Goal: Transaction & Acquisition: Obtain resource

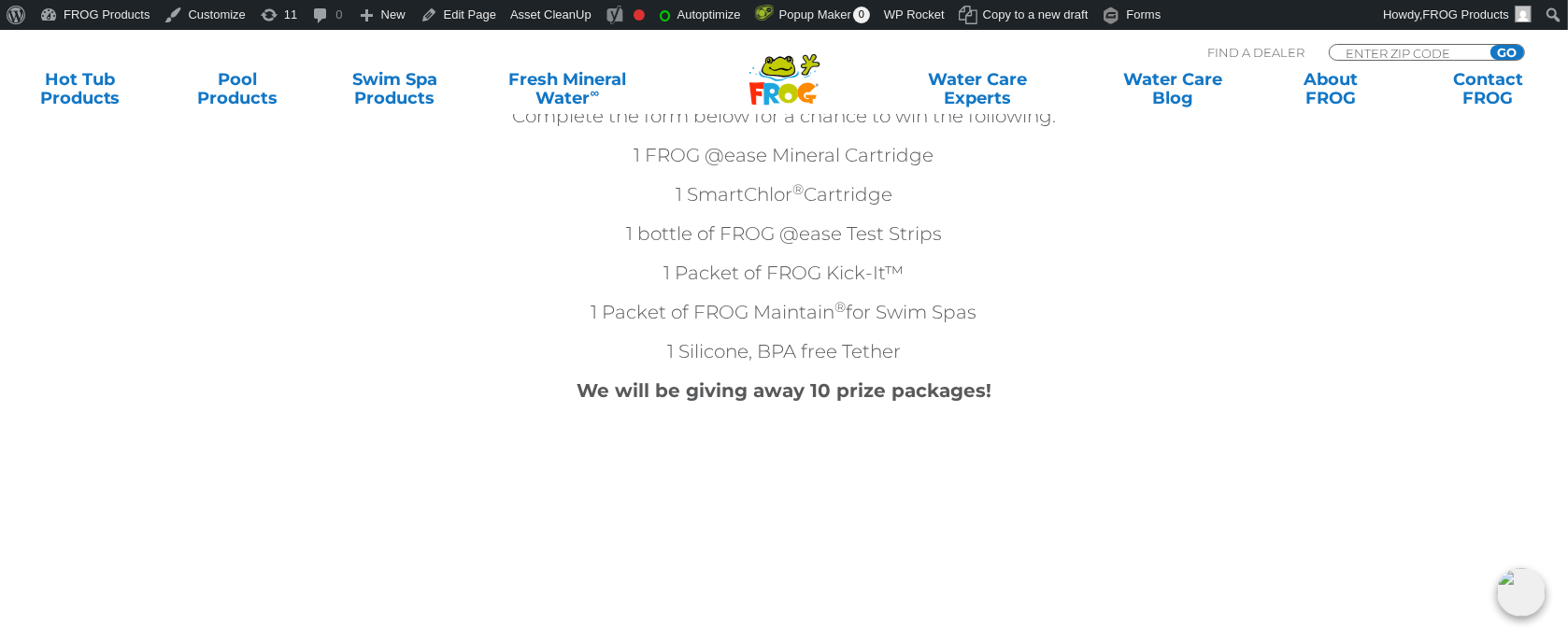
scroll to position [747, 0]
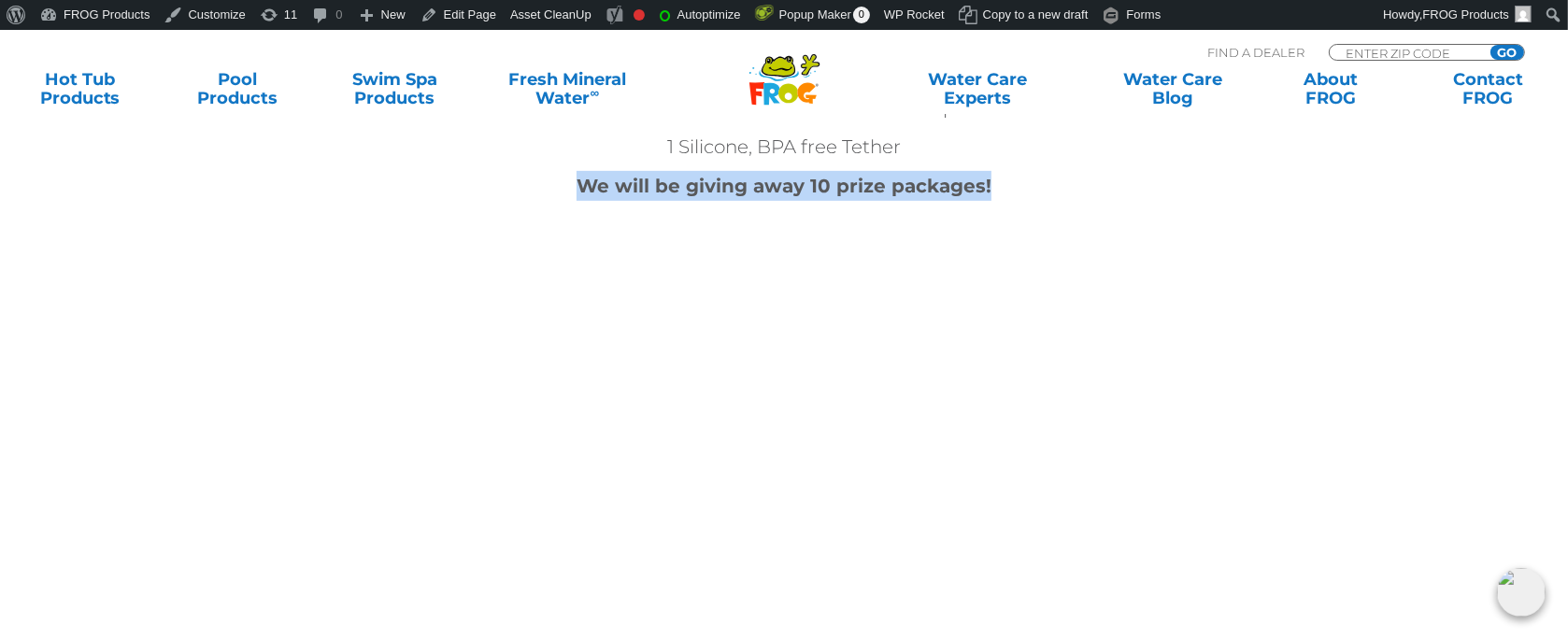
drag, startPoint x: 1014, startPoint y: 177, endPoint x: 476, endPoint y: 170, distance: 538.0
click at [476, 171] on p "We will be giving away 10 prize packages!" at bounding box center [784, 186] width 1121 height 30
click at [1240, 195] on p "We will be giving away 10 prize packages!" at bounding box center [784, 186] width 1121 height 30
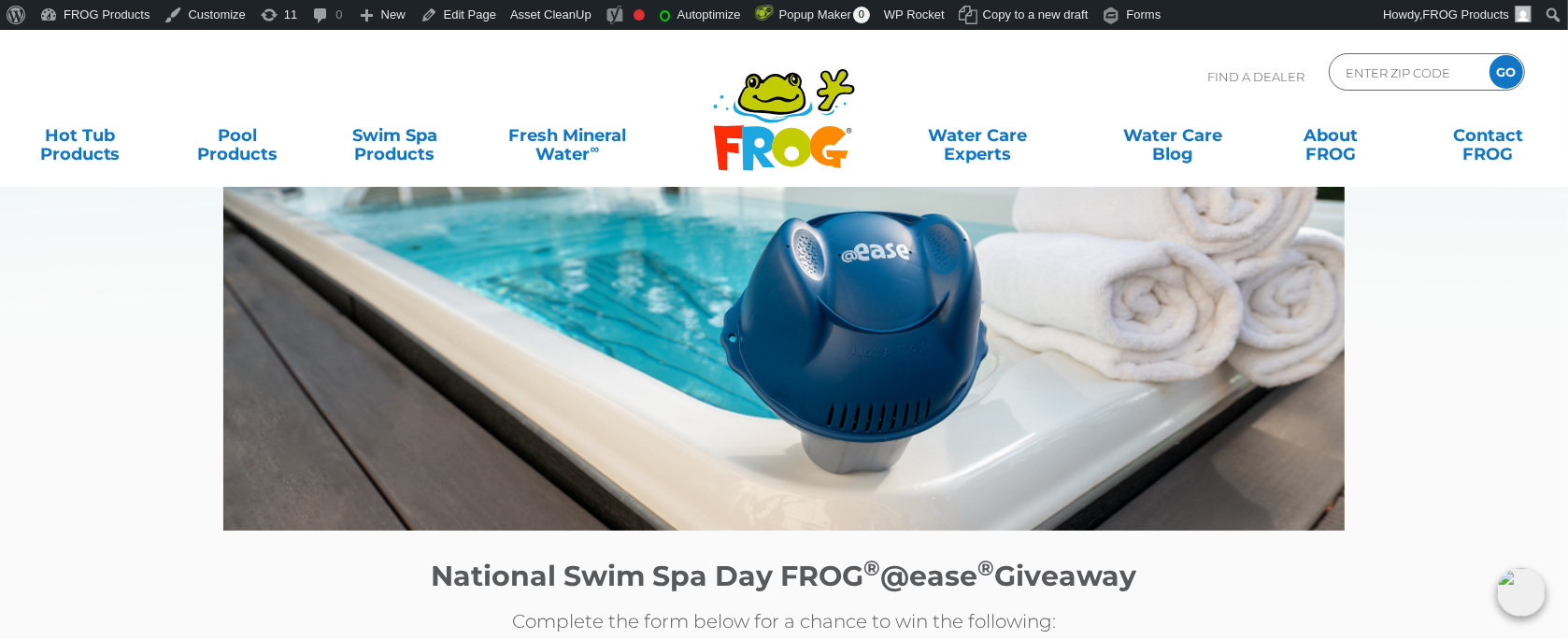
scroll to position [0, 0]
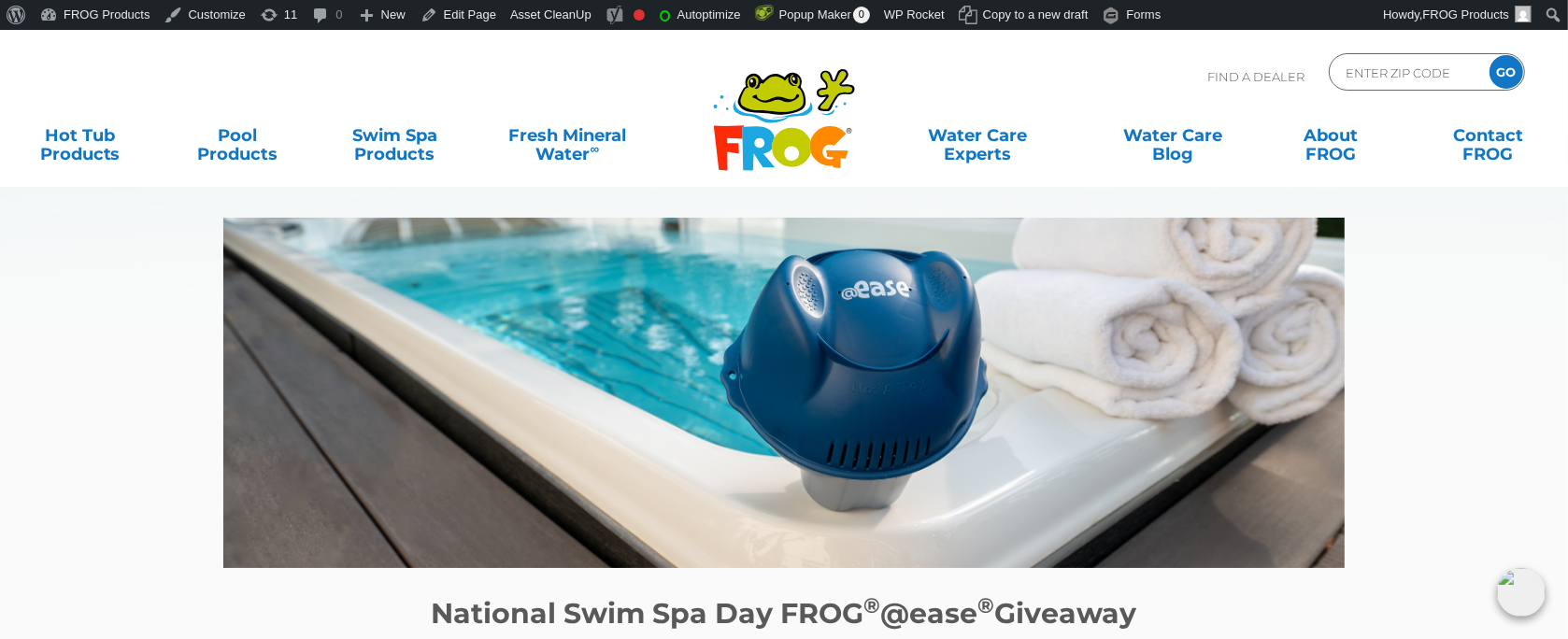
drag, startPoint x: 794, startPoint y: 400, endPoint x: 1372, endPoint y: 288, distance: 588.8
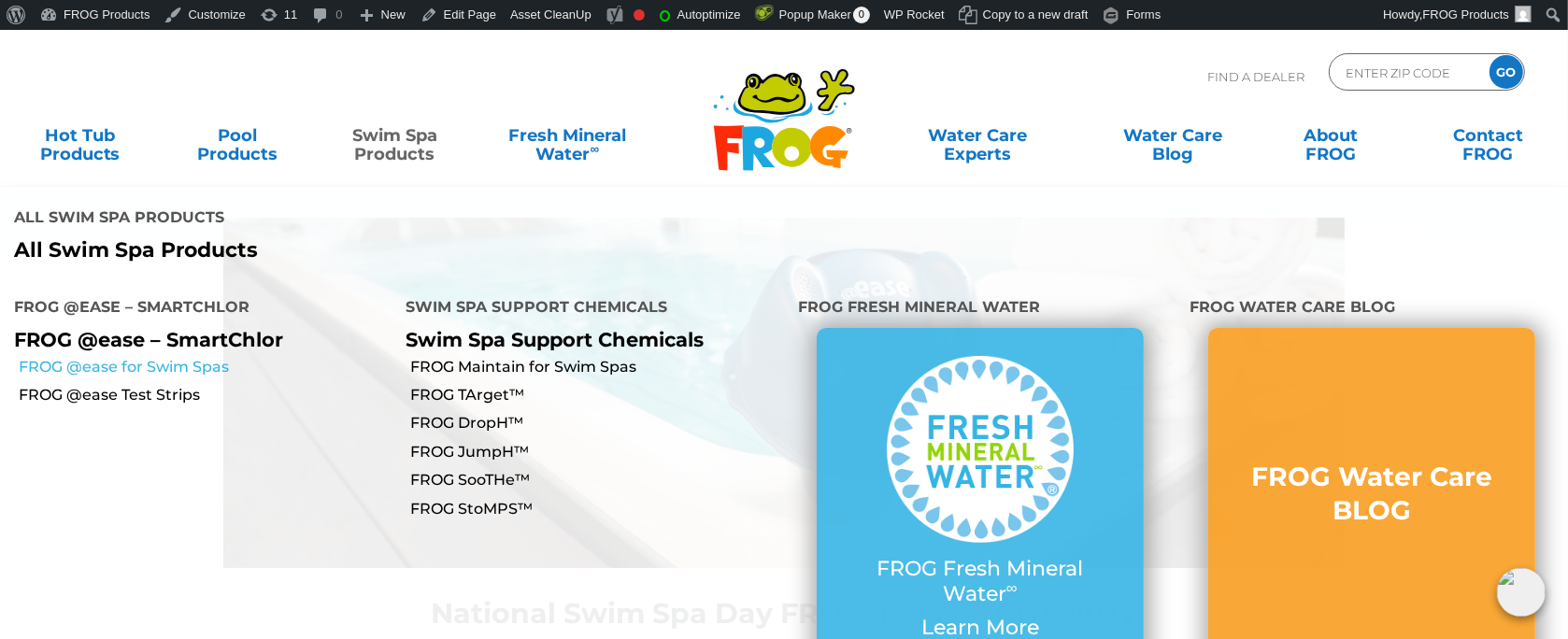
click at [185, 357] on link "FROG @ease for Swim Spas" at bounding box center [205, 367] width 374 height 20
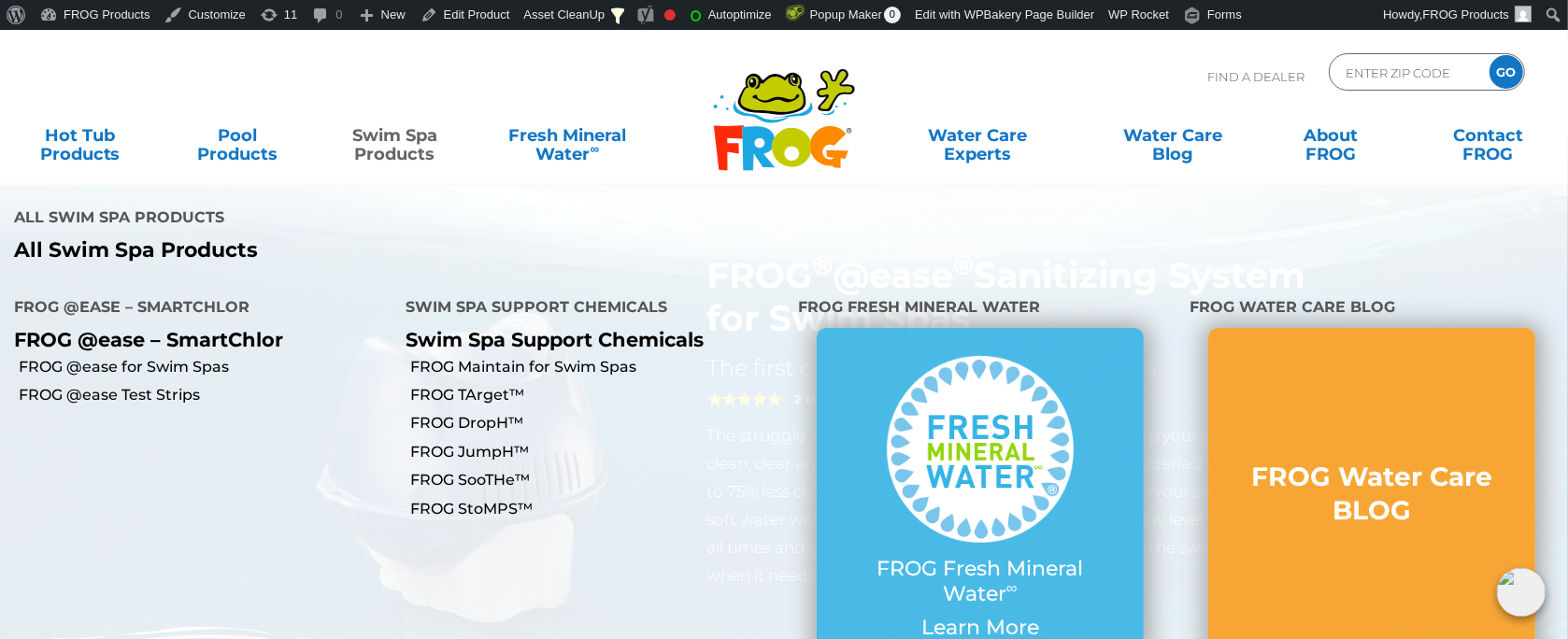
click at [425, 154] on link "Swim Spa Products" at bounding box center [395, 135] width 123 height 37
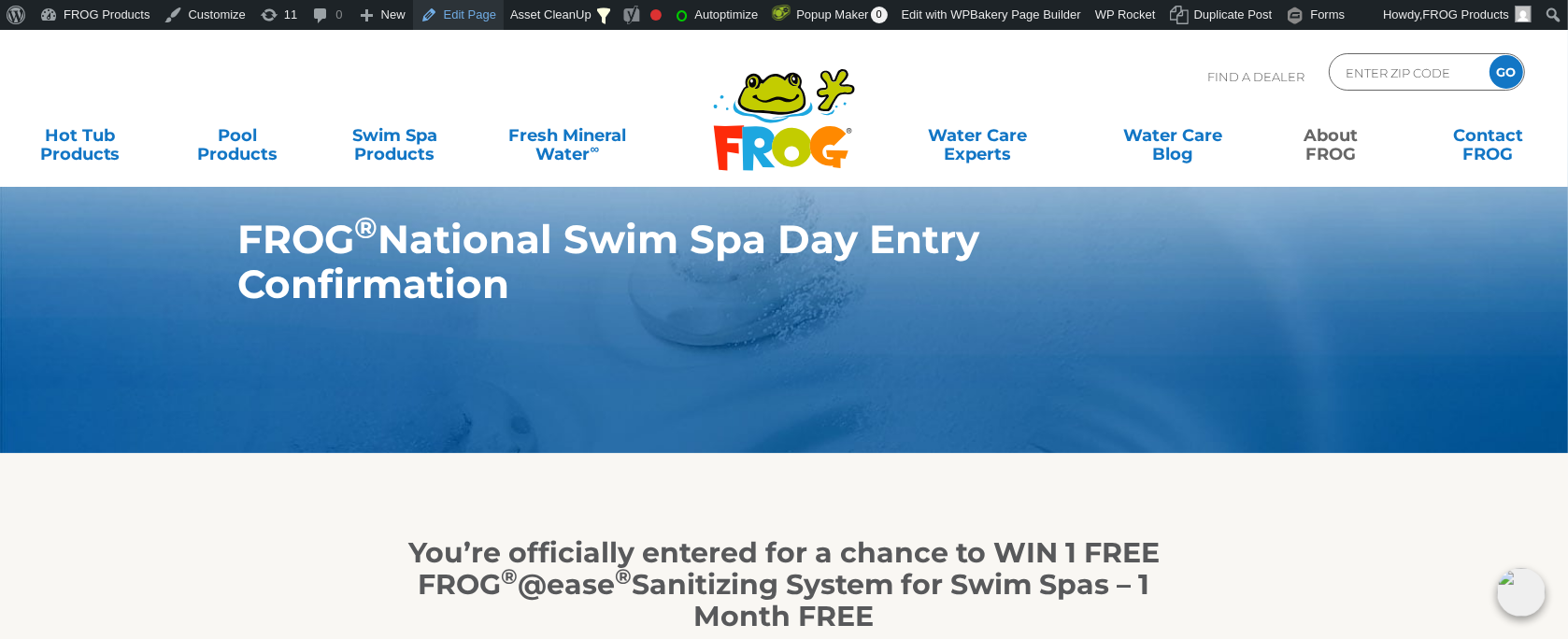
click at [457, 12] on link "Edit Page" at bounding box center [457, 15] width 91 height 30
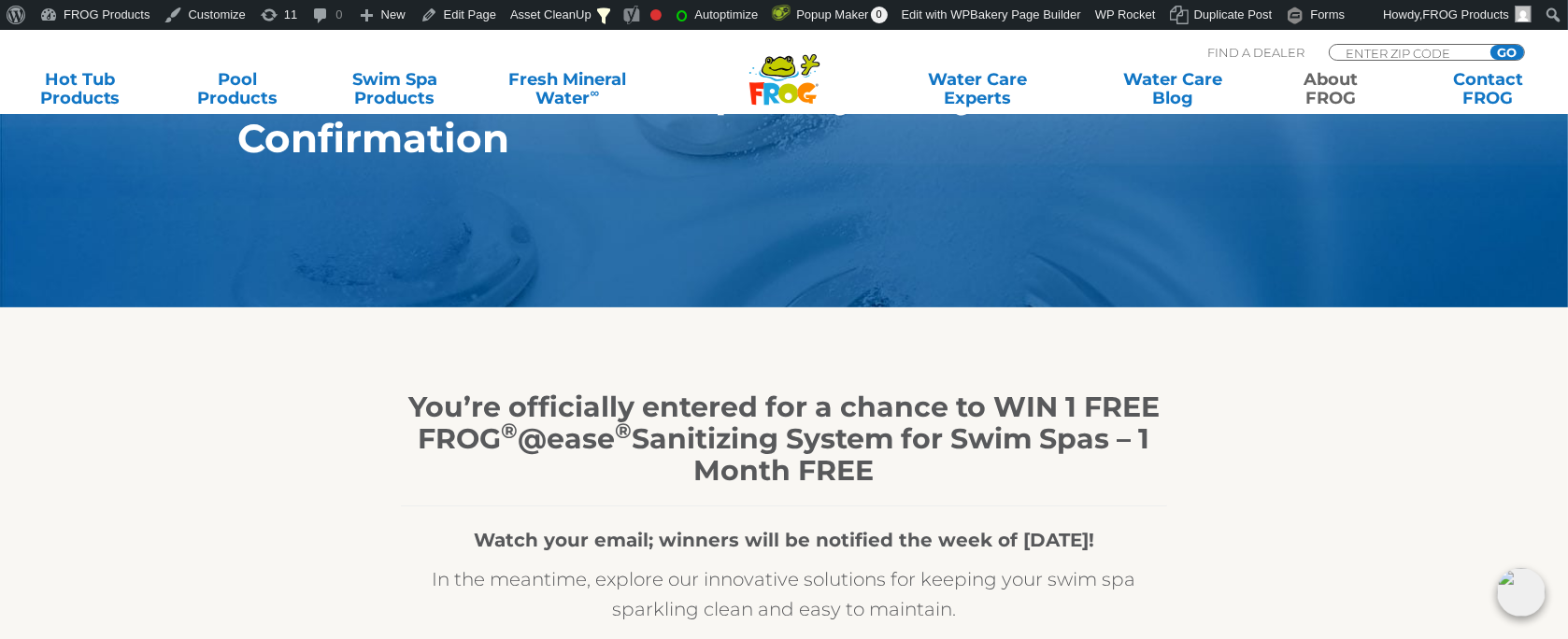
scroll to position [373, 0]
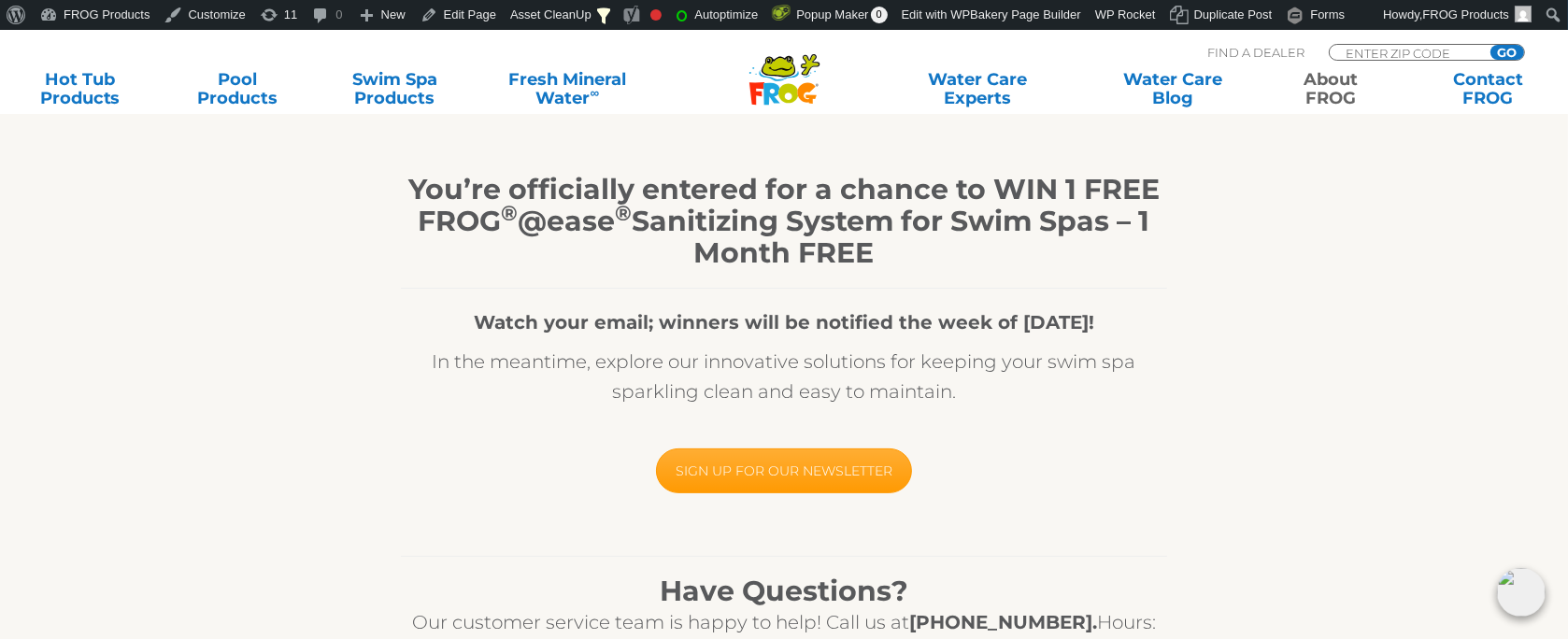
scroll to position [560, 0]
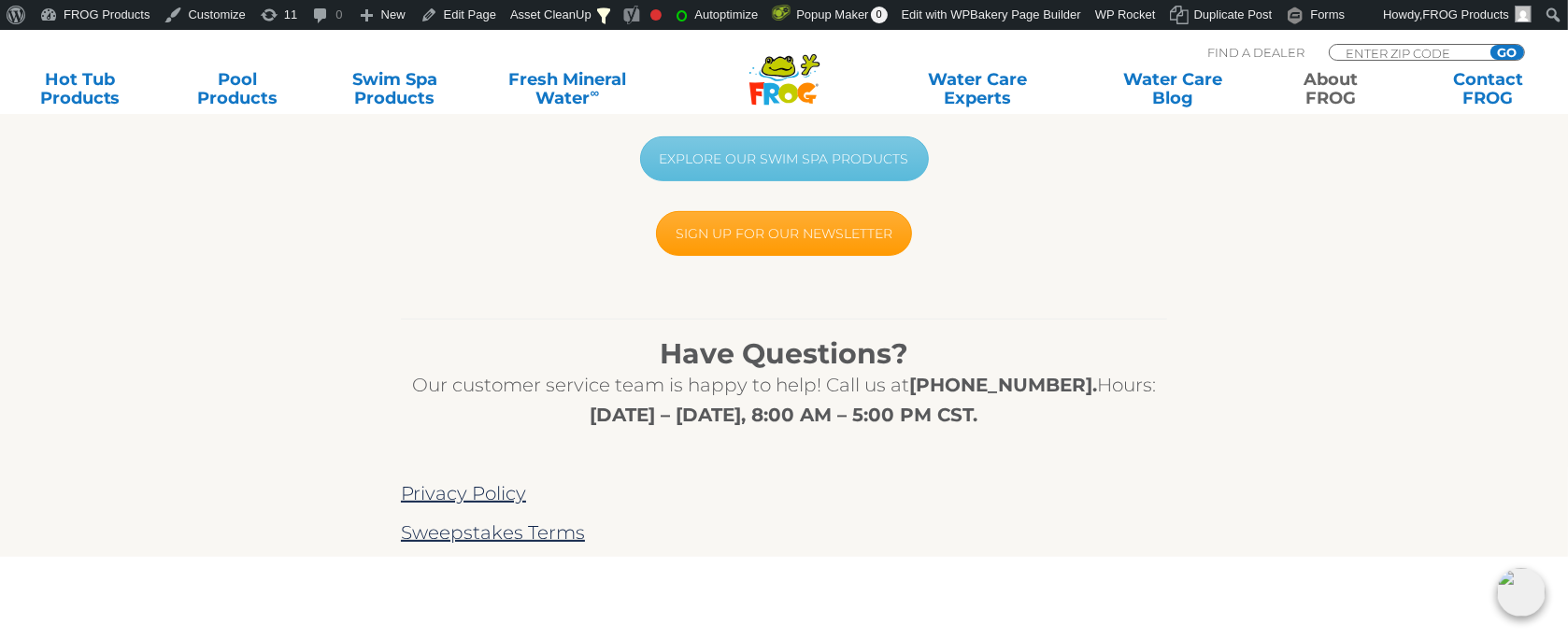
scroll to position [747, 0]
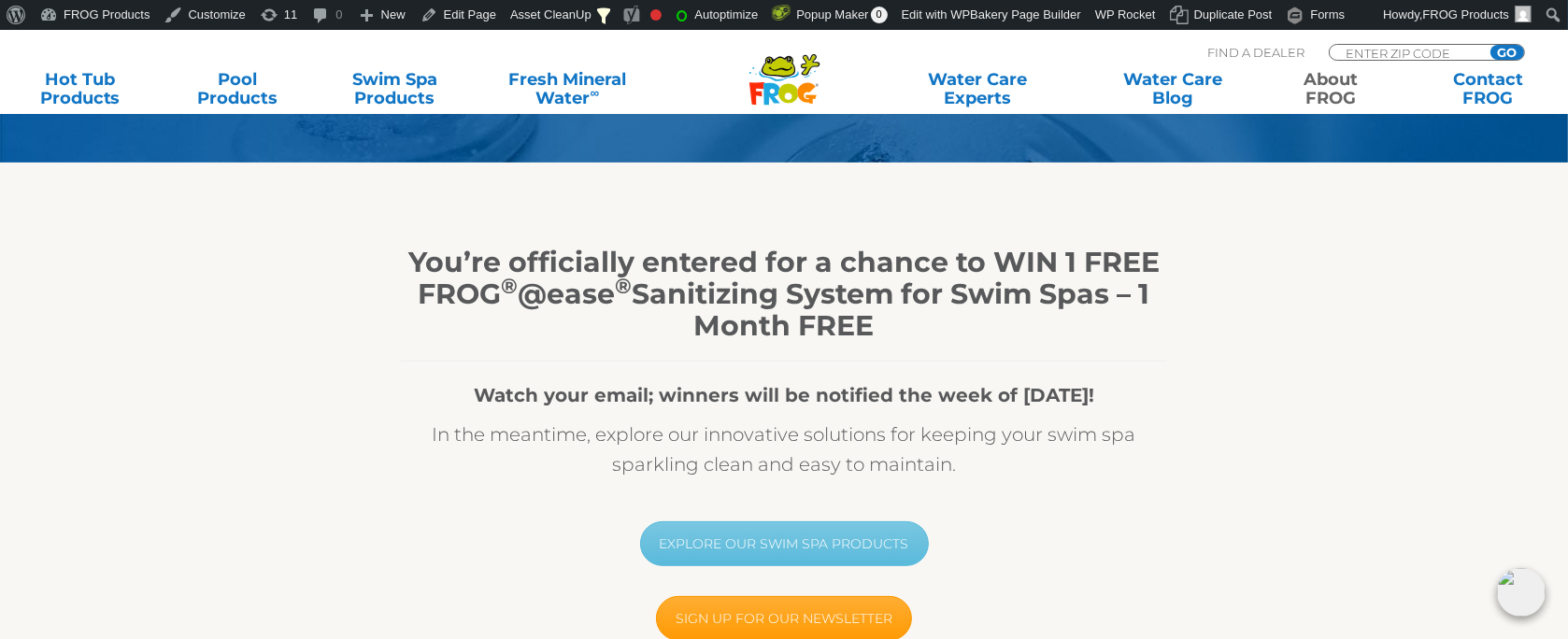
scroll to position [373, 0]
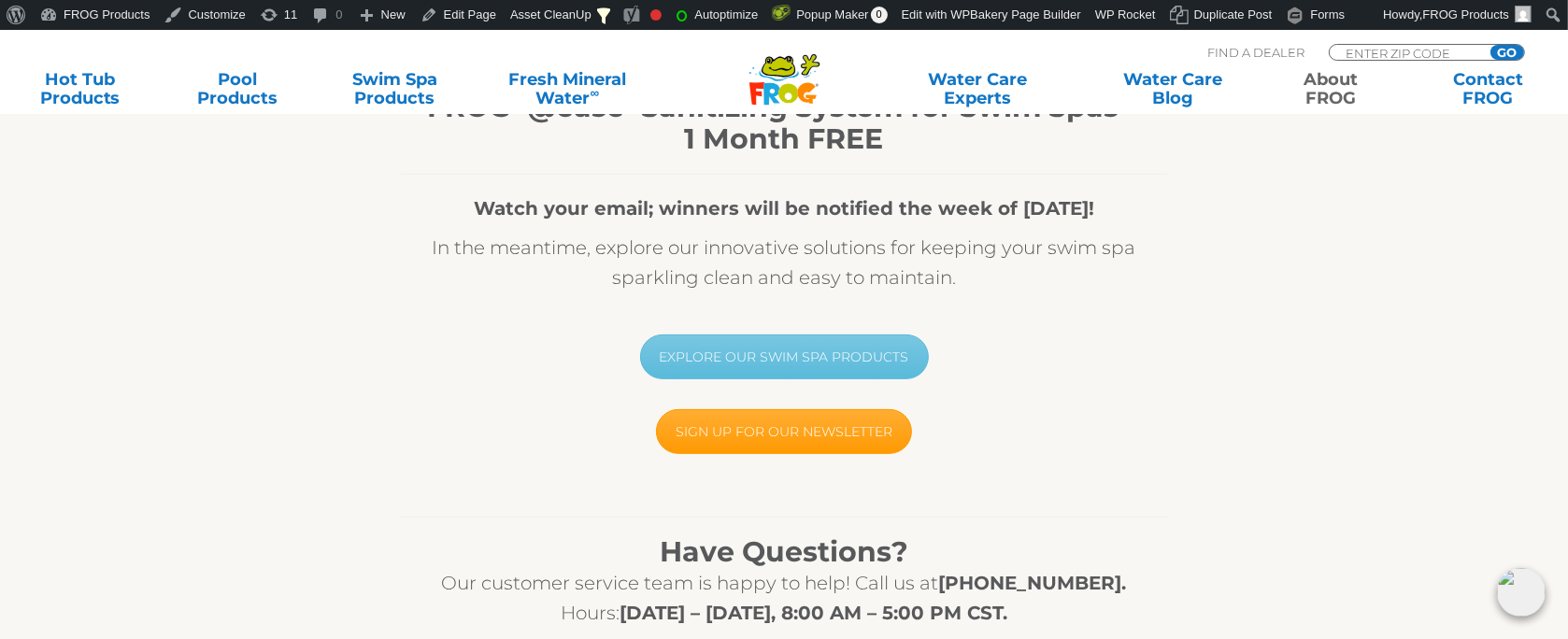
scroll to position [560, 0]
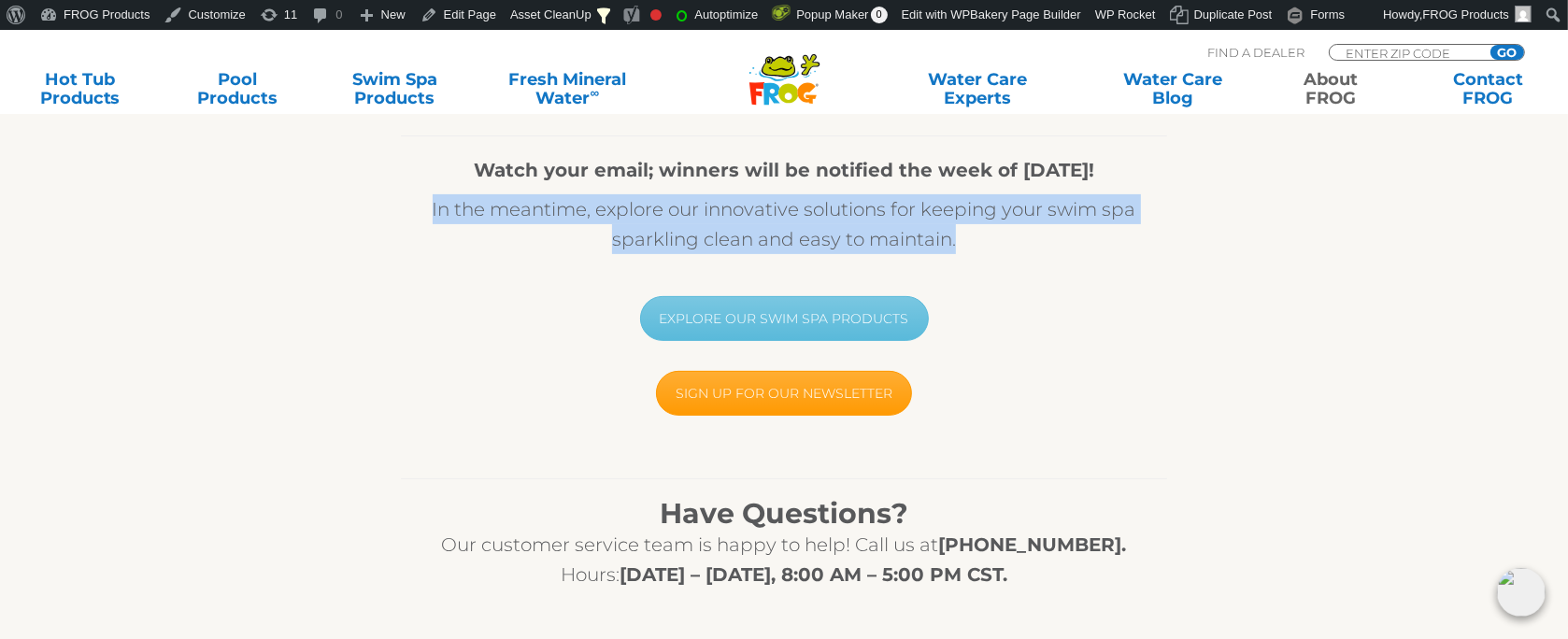
drag, startPoint x: 419, startPoint y: 222, endPoint x: 1030, endPoint y: 262, distance: 612.3
click at [1030, 262] on div "You’re officially entered for a chance to WIN 1 FREE FROG ® @ease ® Sanitizing …" at bounding box center [784, 142] width 766 height 242
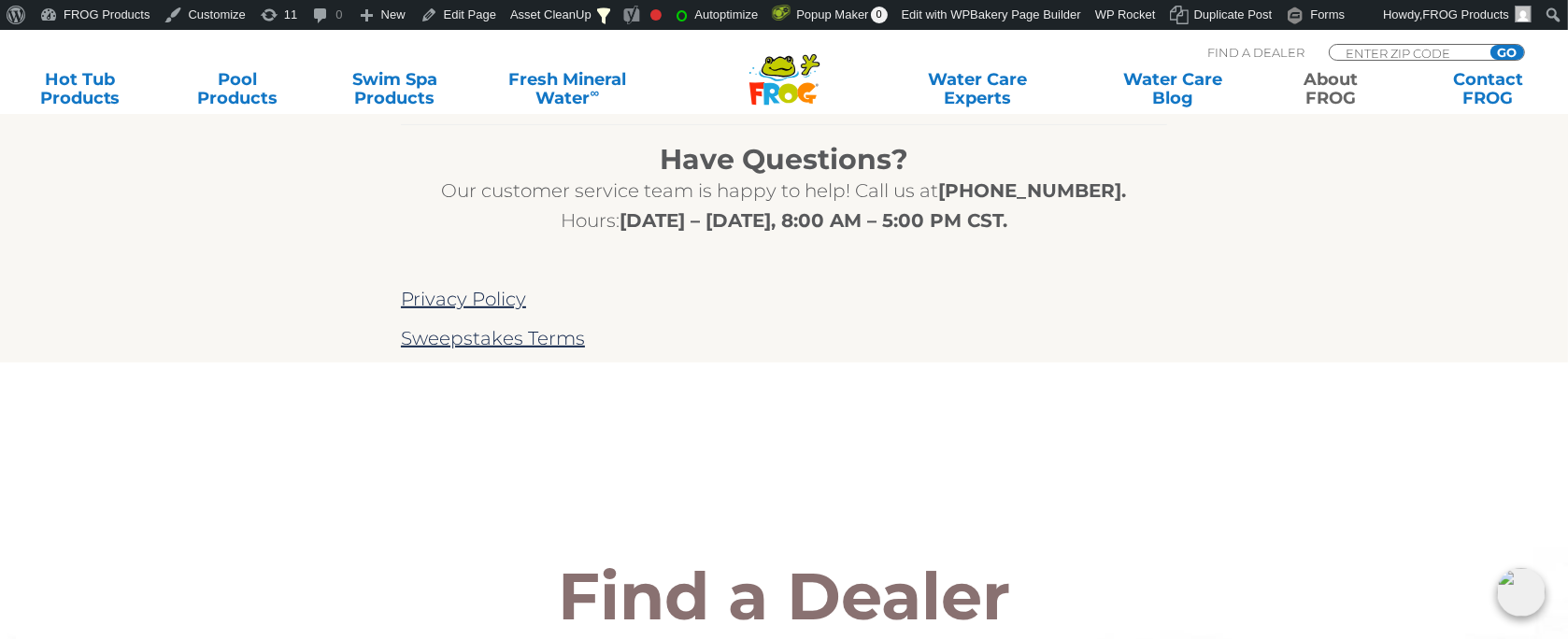
scroll to position [934, 0]
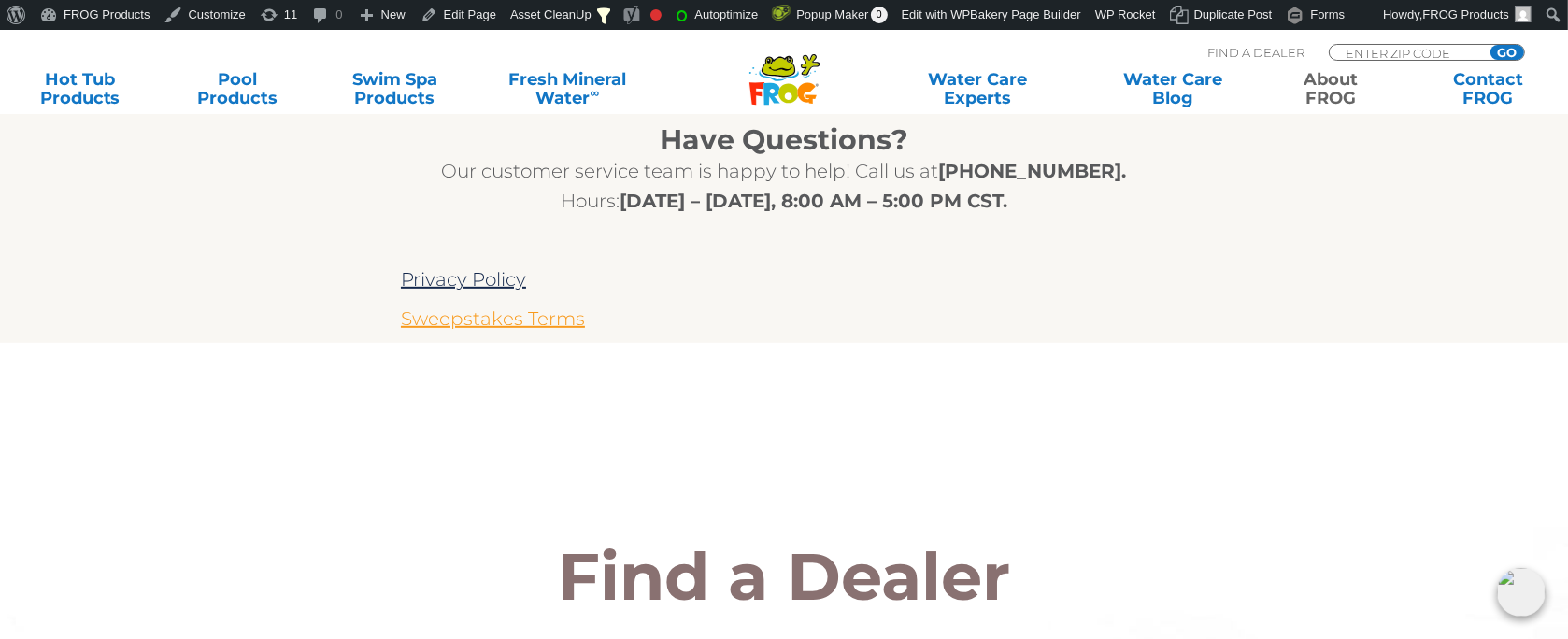
click at [524, 313] on link "Sweepstakes Terms" at bounding box center [492, 318] width 184 height 22
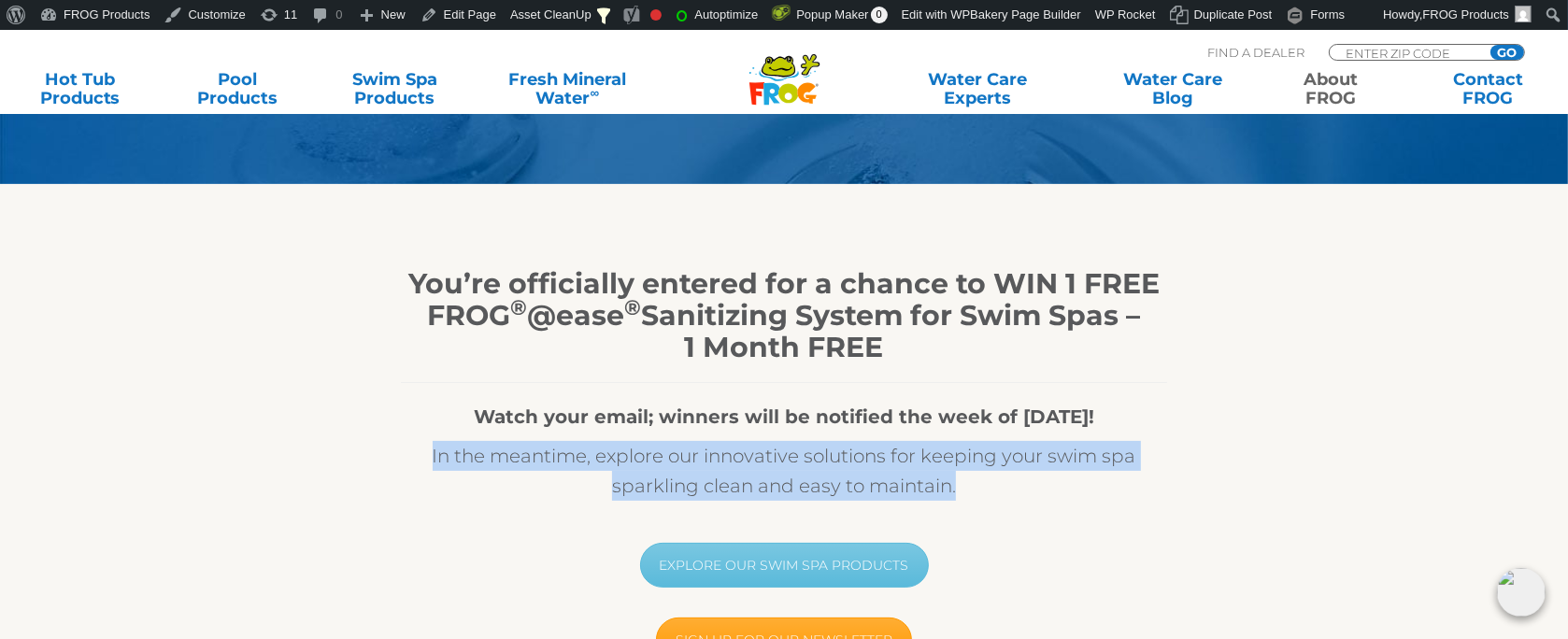
scroll to position [0, 0]
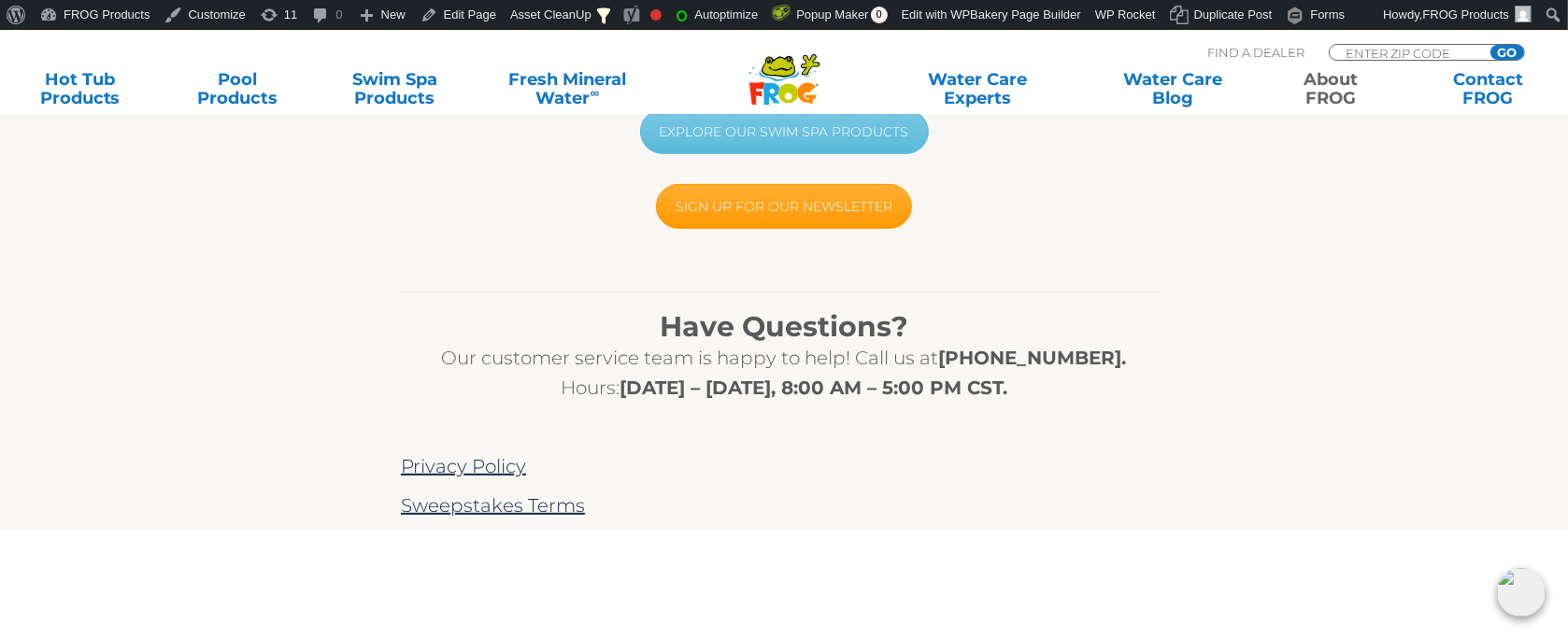
click at [1257, 332] on div "Have Questions? Our customer service team is happy to help! Call us at (800) 22…" at bounding box center [784, 389] width 1149 height 280
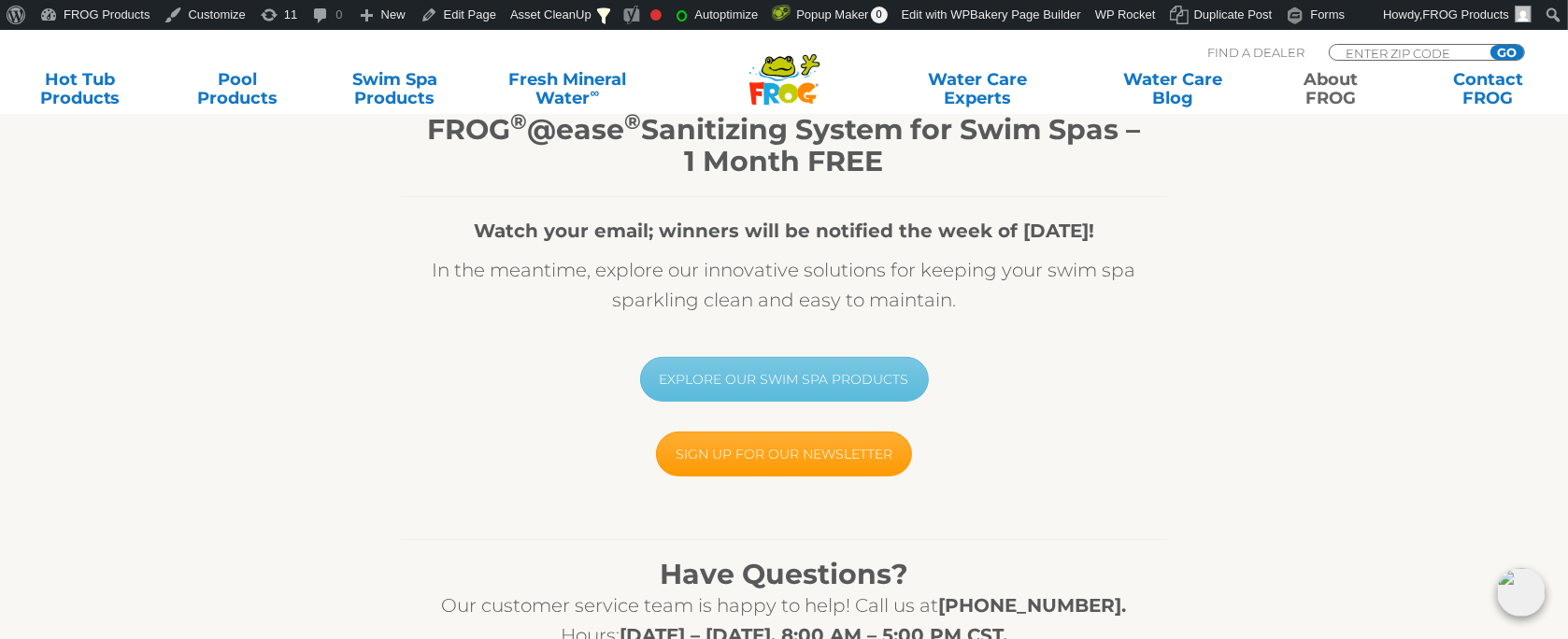
scroll to position [560, 0]
